Goal: Navigation & Orientation: Find specific page/section

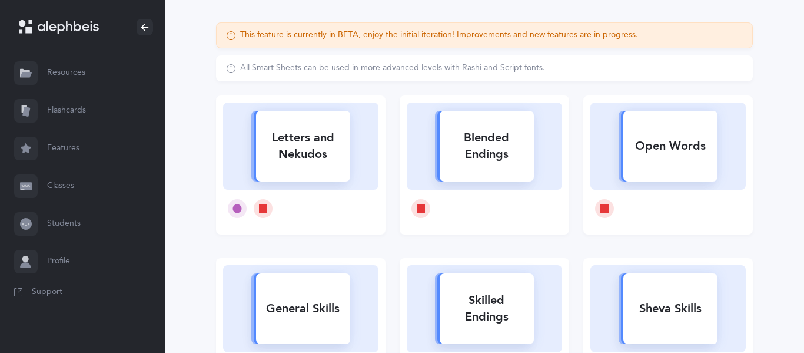
scroll to position [81, 0]
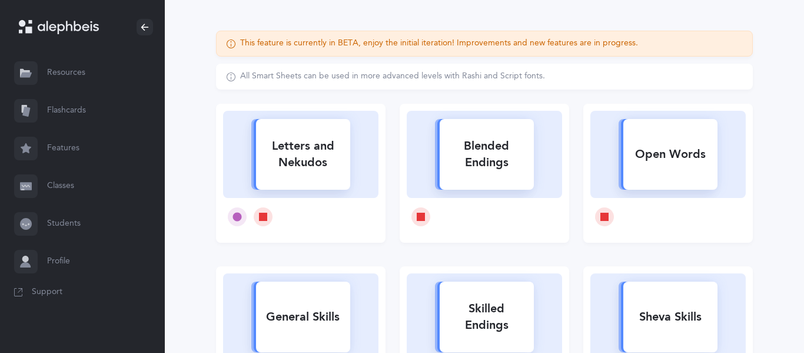
click at [82, 119] on link "Flashcards" at bounding box center [82, 111] width 165 height 38
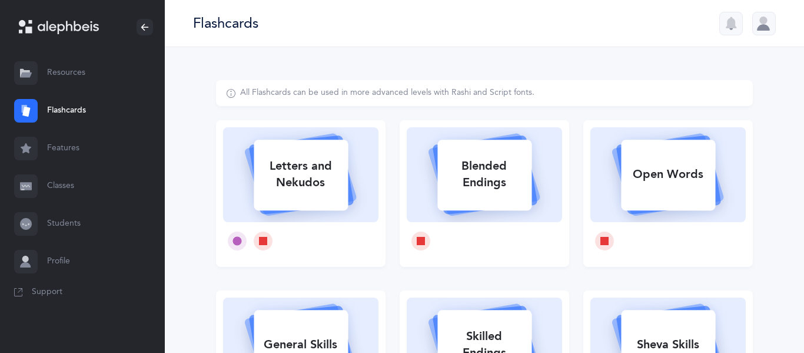
click at [68, 161] on link "Features" at bounding box center [82, 149] width 165 height 38
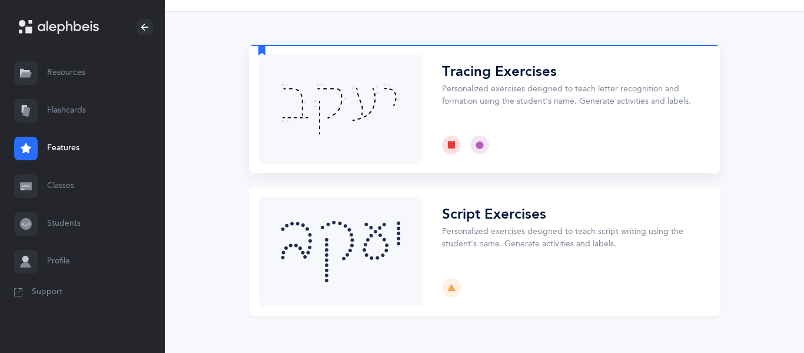
scroll to position [59, 0]
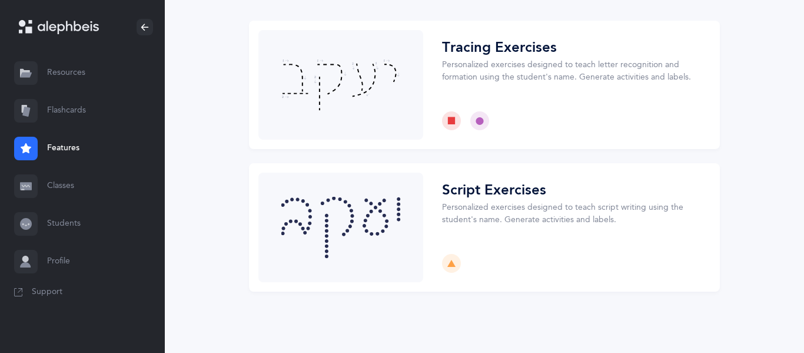
click at [98, 170] on link "Classes" at bounding box center [82, 186] width 165 height 38
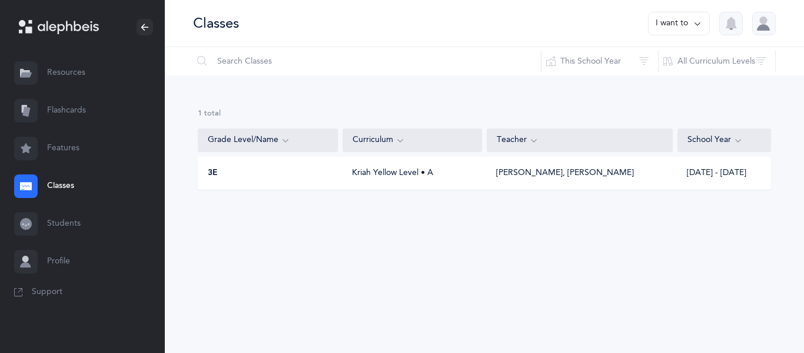
click at [301, 181] on div "3E Kriah Yellow Level • A [PERSON_NAME], [PERSON_NAME] [DATE] - [DATE]" at bounding box center [485, 173] width 574 height 33
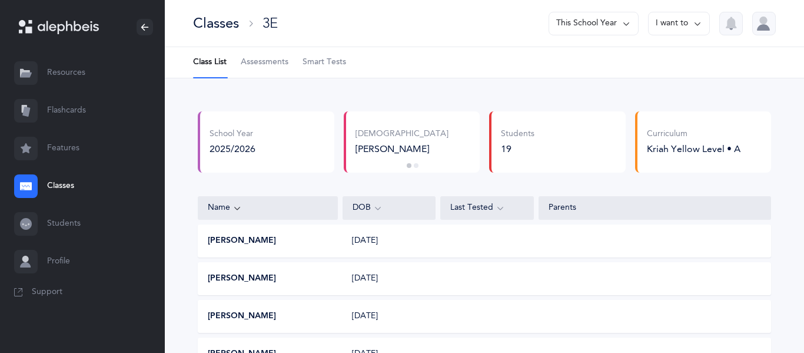
click at [258, 71] on link "Assessments" at bounding box center [265, 62] width 48 height 31
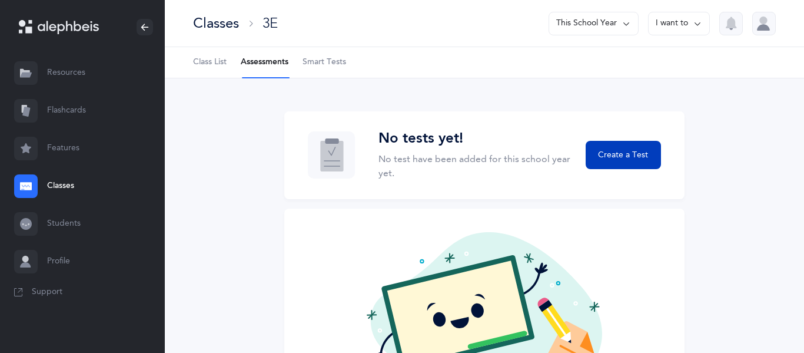
click at [630, 148] on button "Create a Test" at bounding box center [623, 155] width 75 height 28
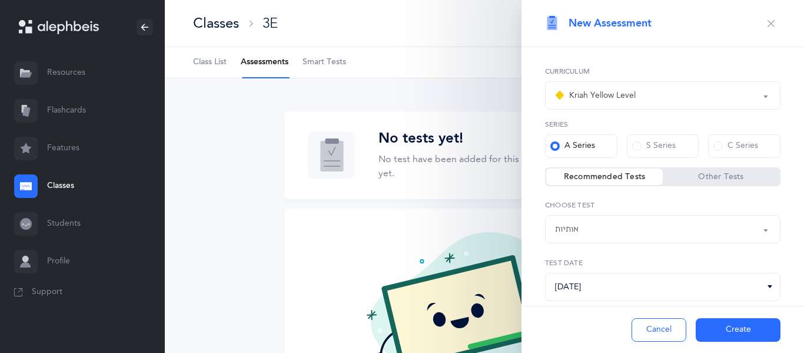
scroll to position [28, 0]
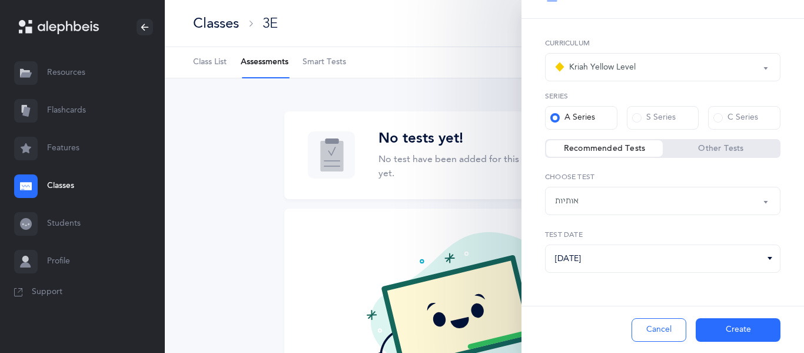
click at [704, 154] on label "Other Tests" at bounding box center [721, 149] width 117 height 12
click at [0, 0] on input "Other Tests" at bounding box center [0, 0] width 0 height 0
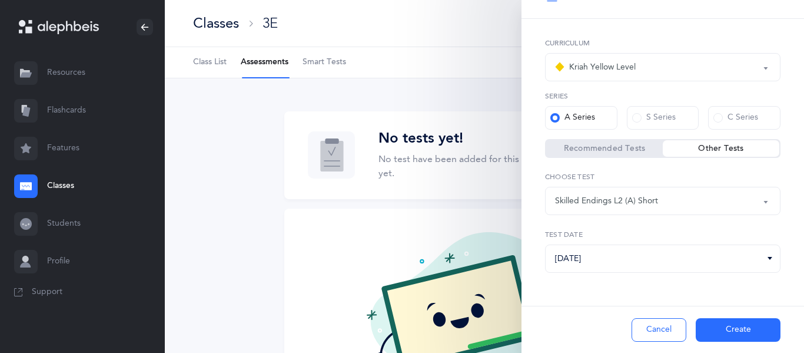
click at [634, 151] on label "Recommended Tests" at bounding box center [605, 149] width 117 height 12
click at [0, 0] on input "Recommended Tests" at bounding box center [0, 0] width 0 height 0
select select "2"
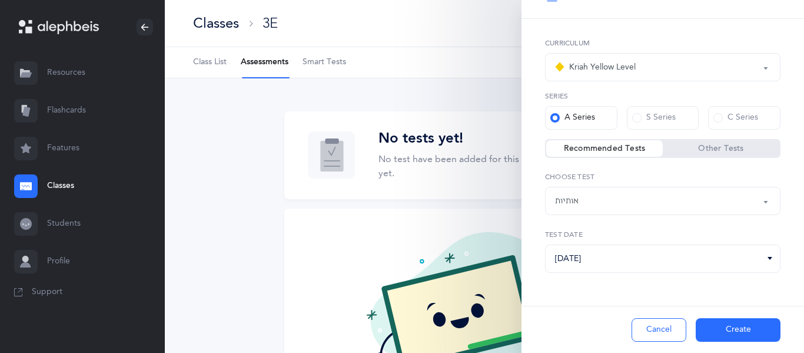
click at [640, 202] on div "אותיות" at bounding box center [663, 201] width 216 height 20
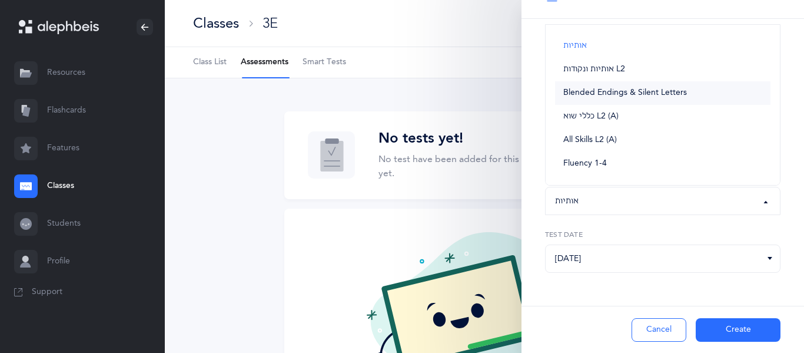
scroll to position [107, 0]
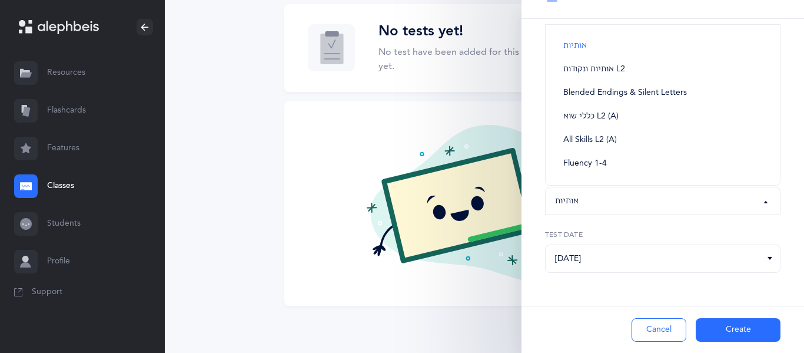
click at [270, 186] on div "No tests yet! No test have been added for this school year yet. Create a Test N…" at bounding box center [485, 162] width 640 height 382
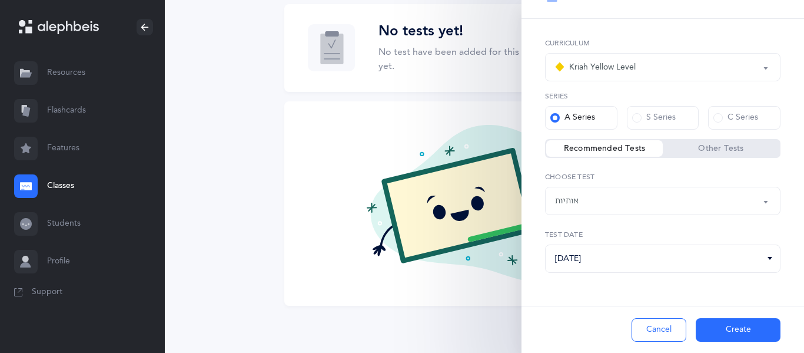
scroll to position [0, 0]
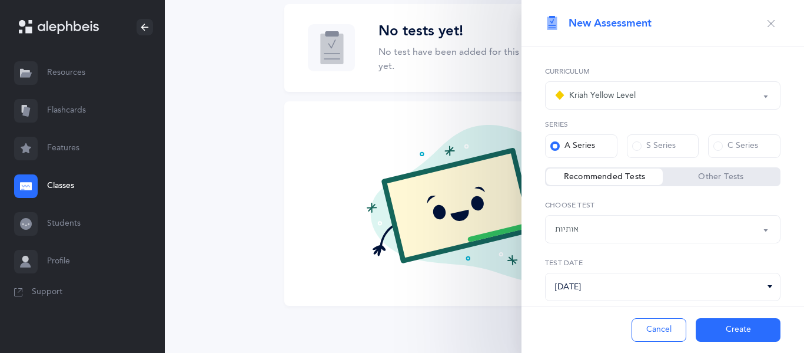
click at [773, 22] on icon "button" at bounding box center [771, 23] width 9 height 9
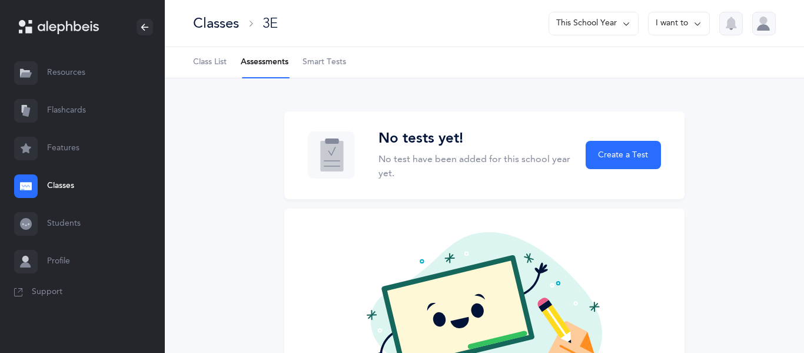
click at [203, 59] on span "Class List" at bounding box center [210, 63] width 34 height 12
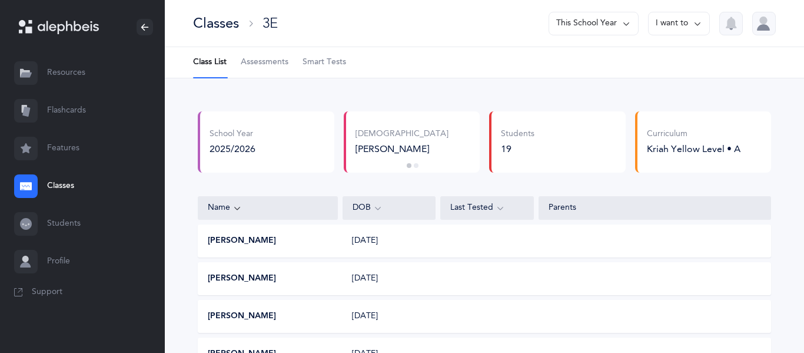
click at [64, 234] on link "Students" at bounding box center [82, 224] width 165 height 38
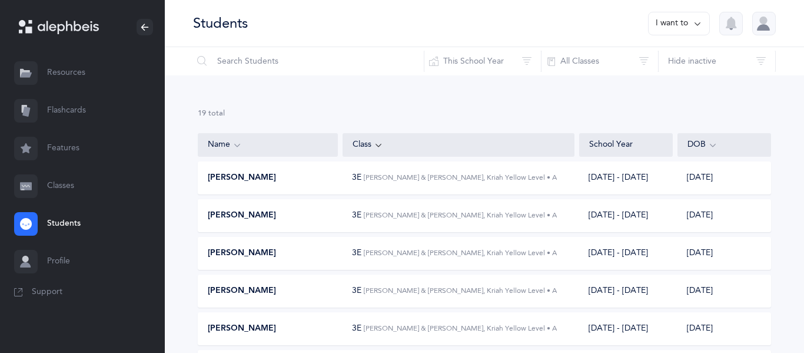
click at [13, 246] on link "Profile" at bounding box center [82, 262] width 165 height 38
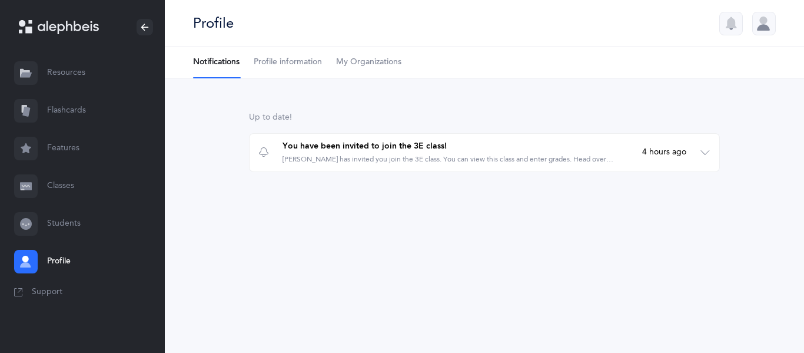
click at [330, 59] on ul "Notifications Profile information My Organizations" at bounding box center [485, 62] width 640 height 31
click at [314, 61] on span "Profile information" at bounding box center [288, 63] width 68 height 12
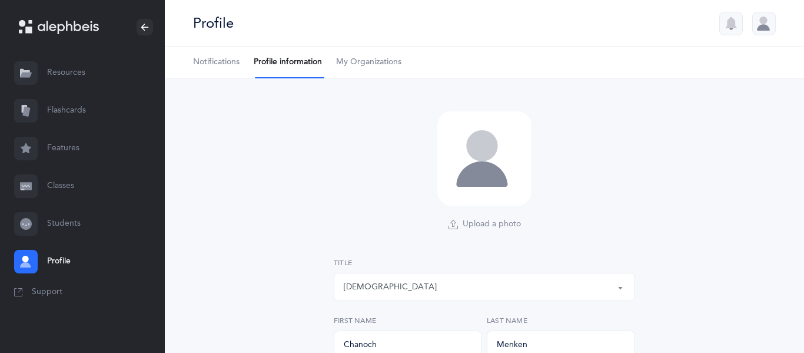
click at [361, 61] on span "My Organizations" at bounding box center [368, 63] width 65 height 12
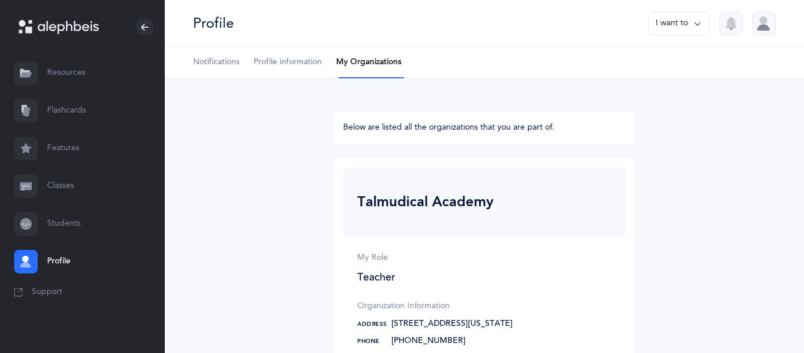
click at [281, 62] on span "Profile information" at bounding box center [288, 63] width 68 height 12
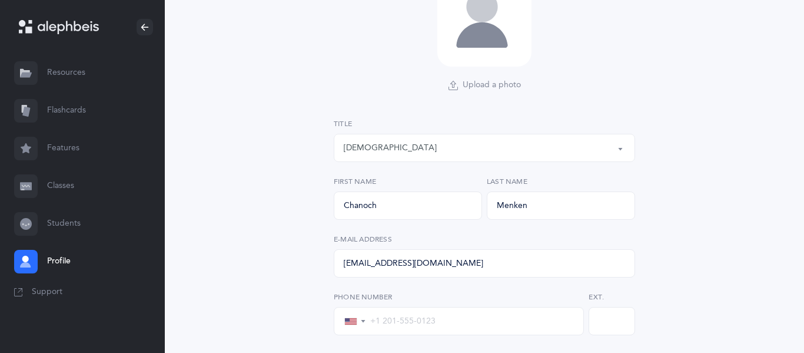
scroll to position [141, 0]
click at [458, 150] on div "[DEMOGRAPHIC_DATA]" at bounding box center [485, 145] width 282 height 20
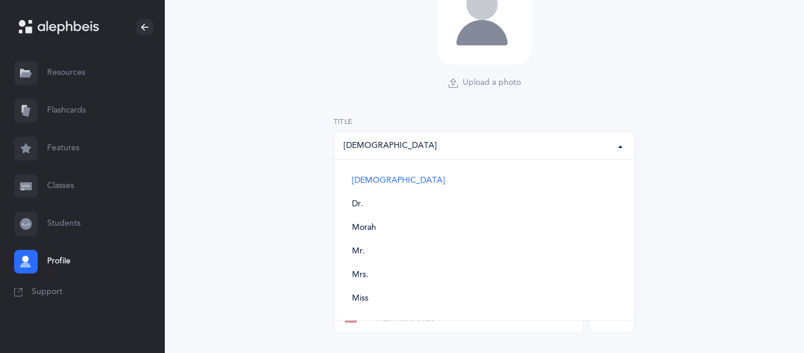
click at [458, 150] on div "[DEMOGRAPHIC_DATA]" at bounding box center [485, 145] width 282 height 20
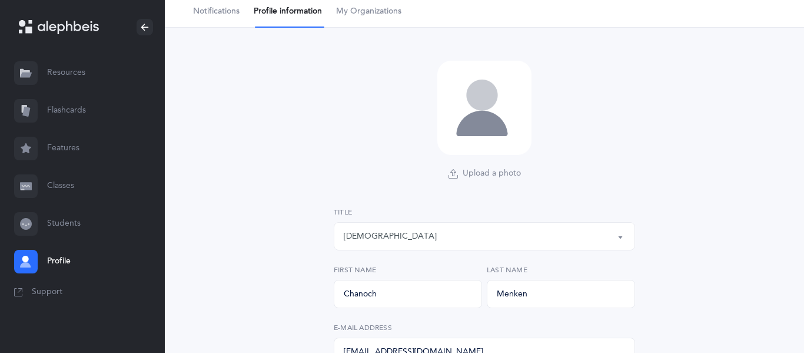
scroll to position [0, 0]
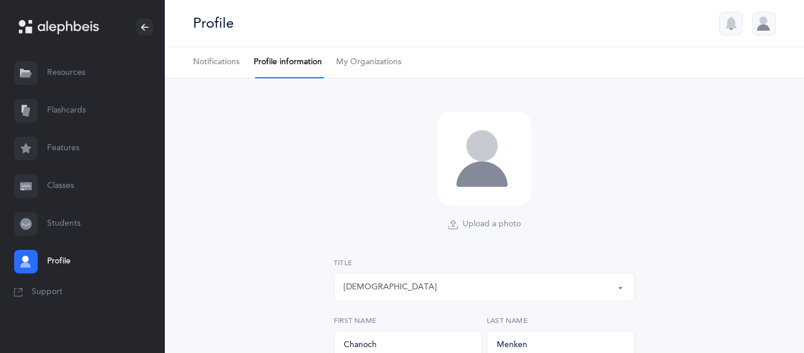
click at [359, 72] on link "My Organizations" at bounding box center [368, 62] width 65 height 31
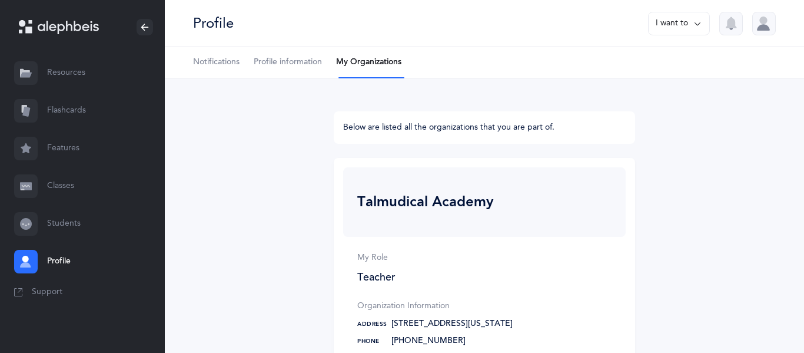
click at [234, 64] on span "Notifications" at bounding box center [216, 63] width 47 height 12
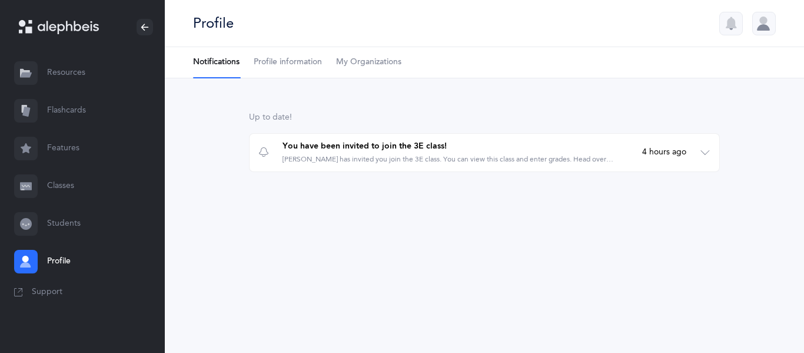
click at [265, 65] on span "Profile information" at bounding box center [288, 63] width 68 height 12
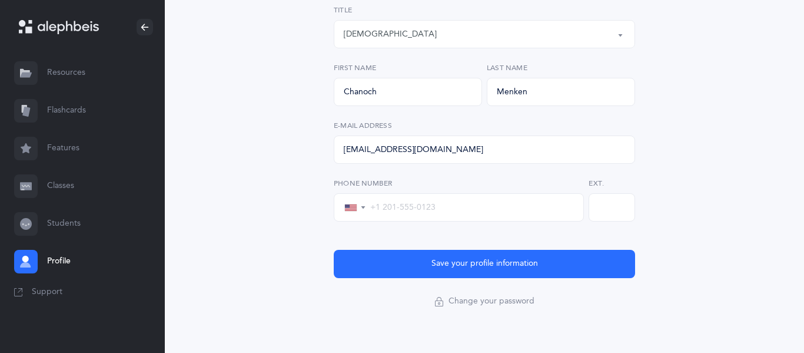
scroll to position [258, 0]
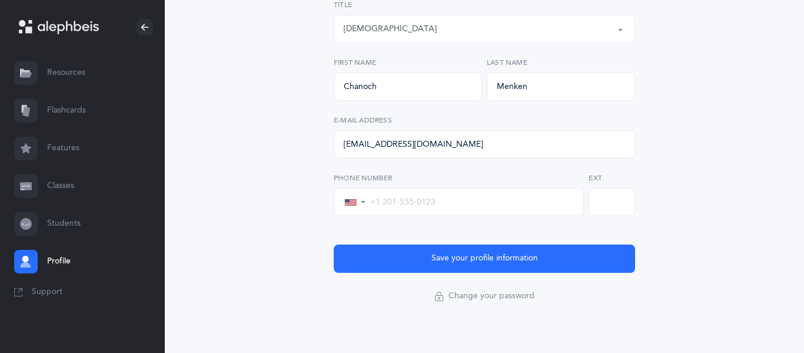
click at [484, 201] on input "tel" at bounding box center [470, 202] width 208 height 11
click at [54, 64] on link "Resources" at bounding box center [82, 73] width 165 height 38
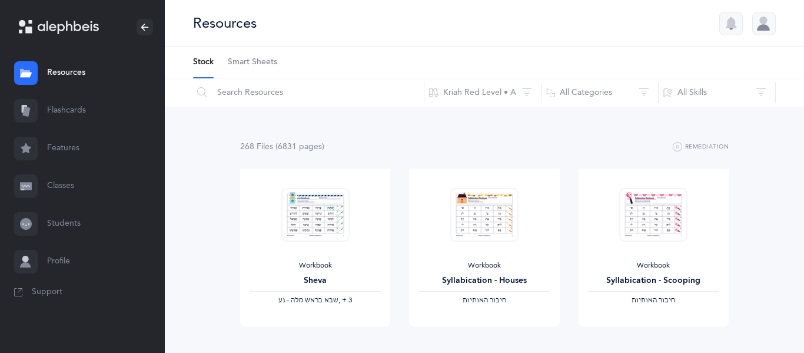
click at [85, 199] on link "Classes" at bounding box center [82, 186] width 165 height 38
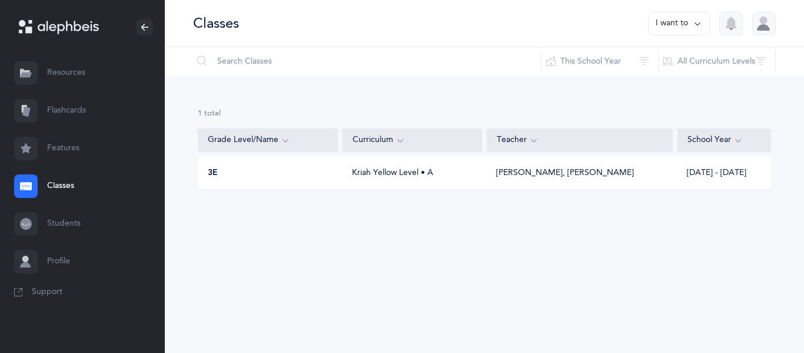
click at [72, 148] on link "Features" at bounding box center [82, 149] width 165 height 38
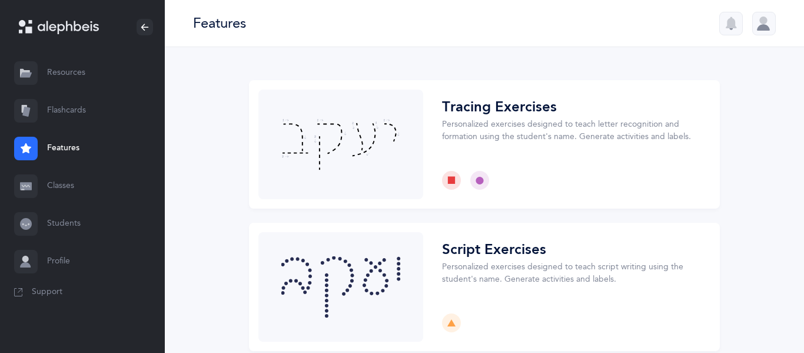
click at [69, 115] on link "Flashcards" at bounding box center [82, 111] width 165 height 38
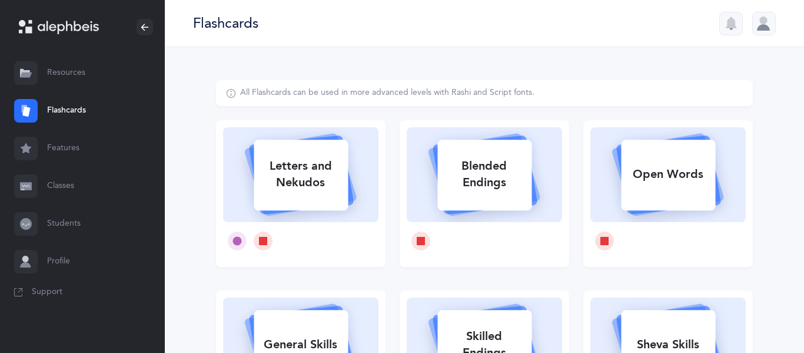
click at [77, 74] on link "Resources" at bounding box center [82, 73] width 165 height 38
